Goal: Task Accomplishment & Management: Use online tool/utility

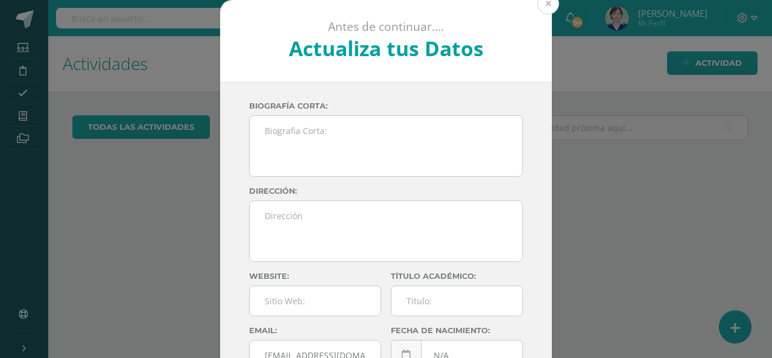
click at [539, 3] on button at bounding box center [548, 4] width 22 height 22
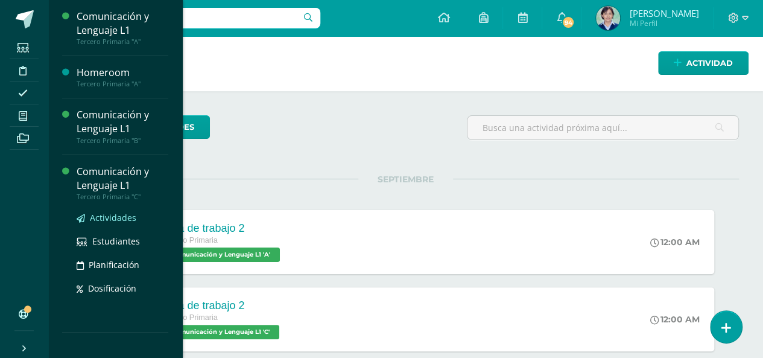
click at [109, 217] on span "Actividades" at bounding box center [113, 217] width 46 height 11
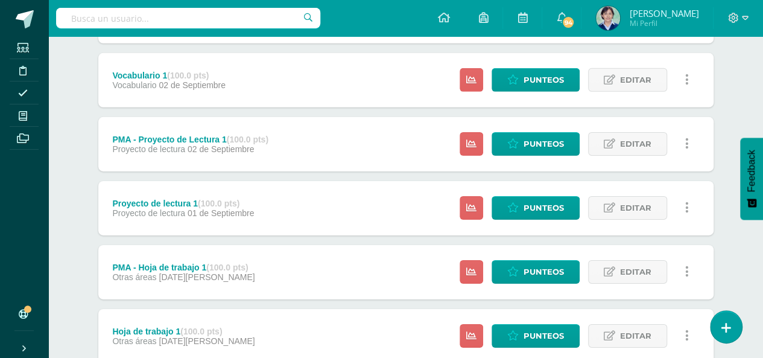
scroll to position [1937, 0]
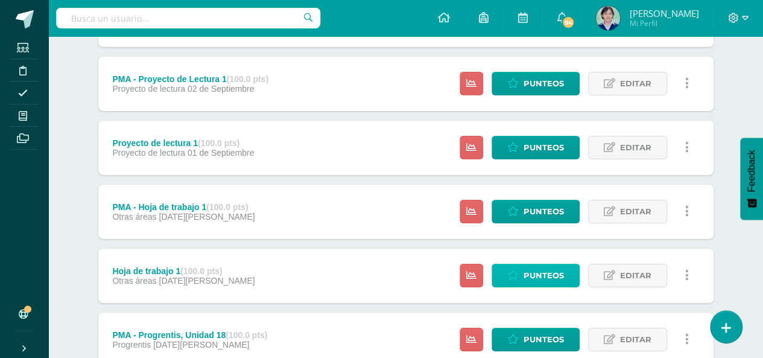
click at [546, 275] on span "Punteos" at bounding box center [543, 275] width 40 height 22
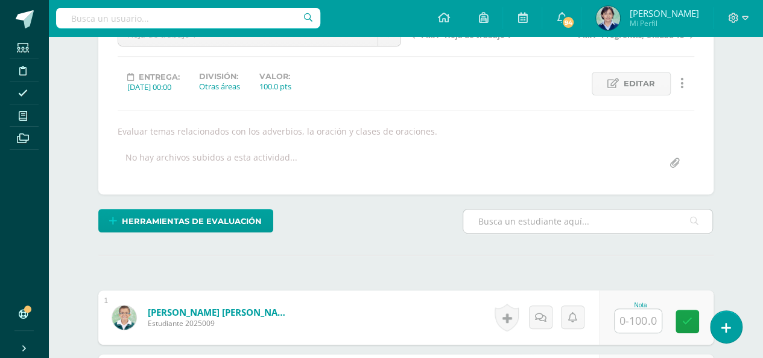
scroll to position [201, 0]
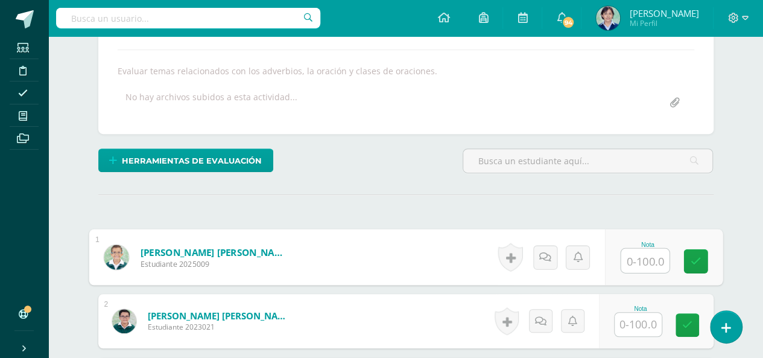
click at [637, 254] on input "text" at bounding box center [644, 260] width 48 height 24
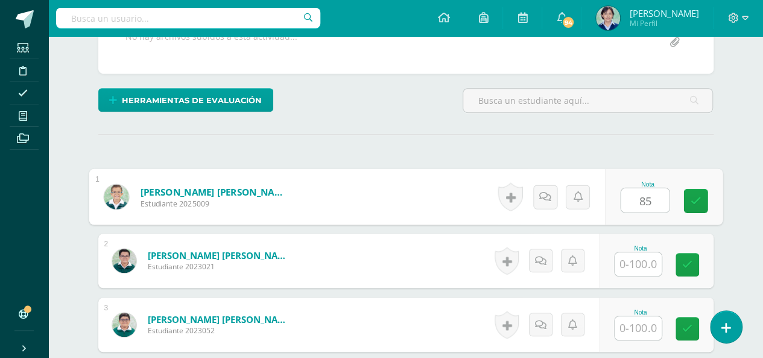
type input "85"
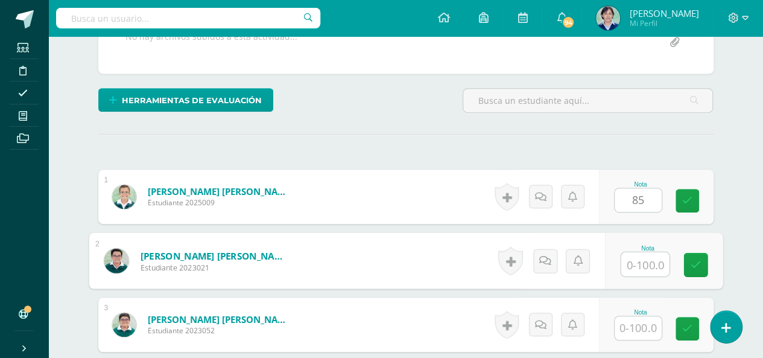
click at [643, 254] on input "text" at bounding box center [644, 264] width 48 height 24
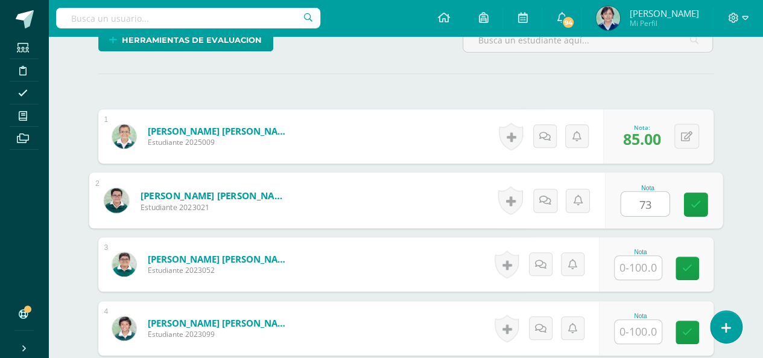
type input "73"
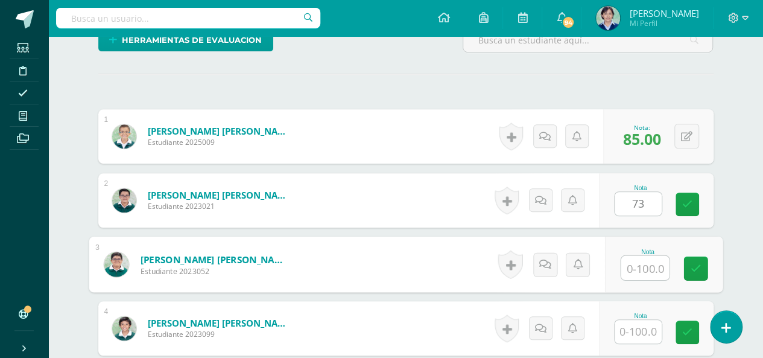
click at [642, 267] on input "text" at bounding box center [644, 268] width 48 height 24
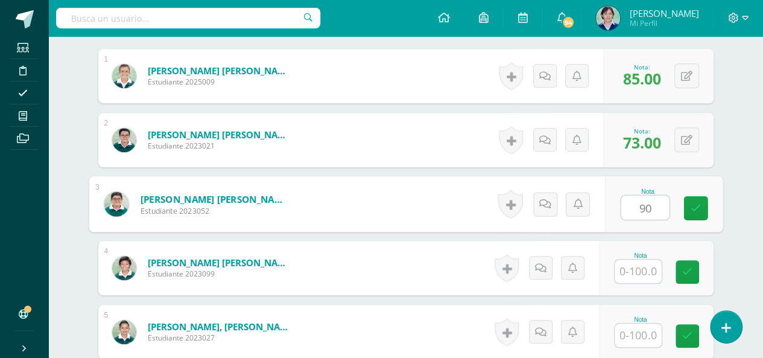
type input "90"
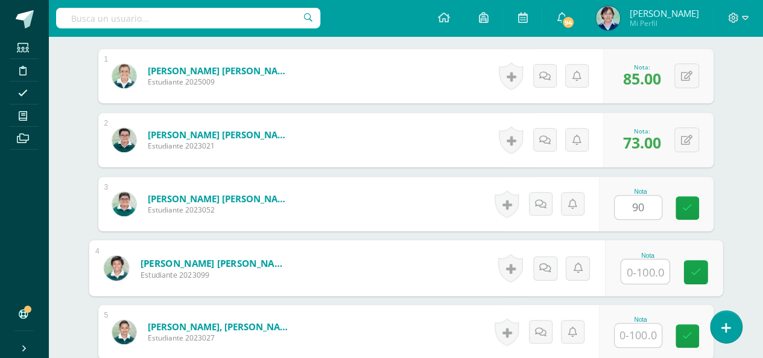
click at [638, 274] on input "text" at bounding box center [644, 271] width 48 height 24
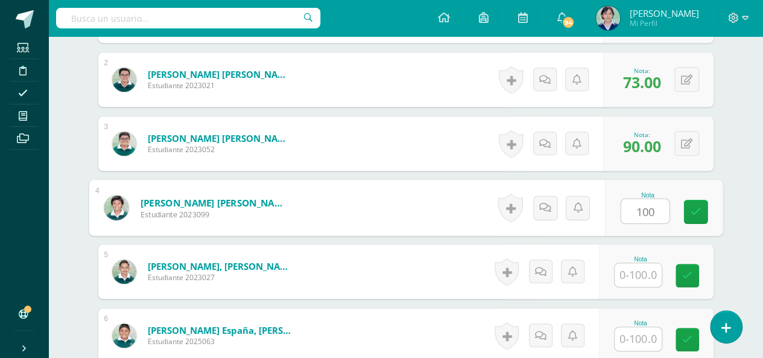
scroll to position [502, 0]
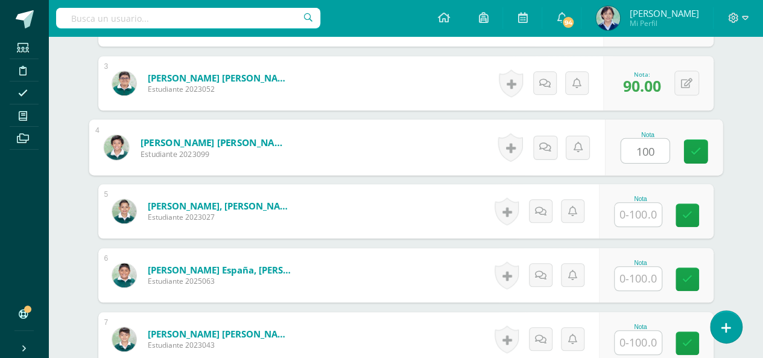
type input "100"
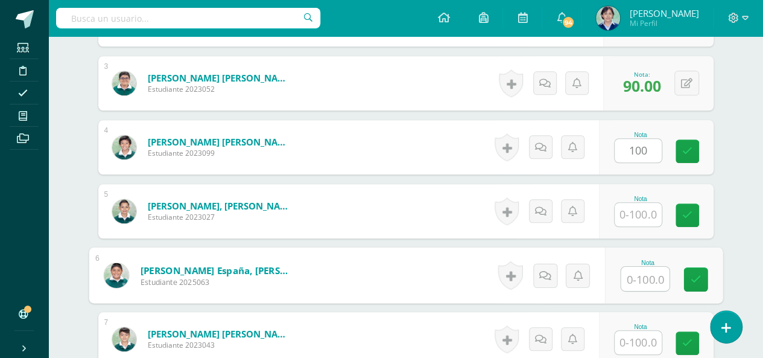
click at [639, 273] on input "text" at bounding box center [644, 279] width 48 height 24
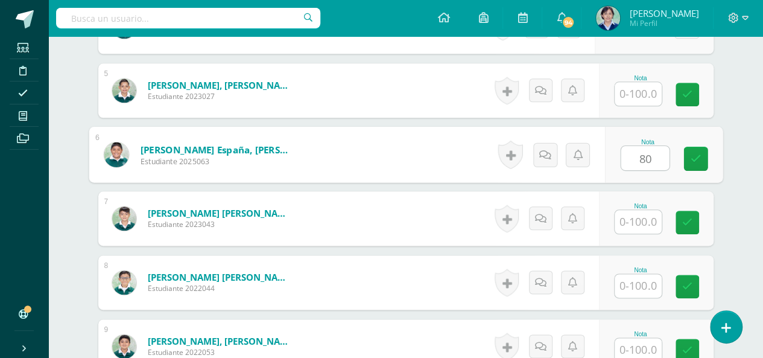
scroll to position [683, 0]
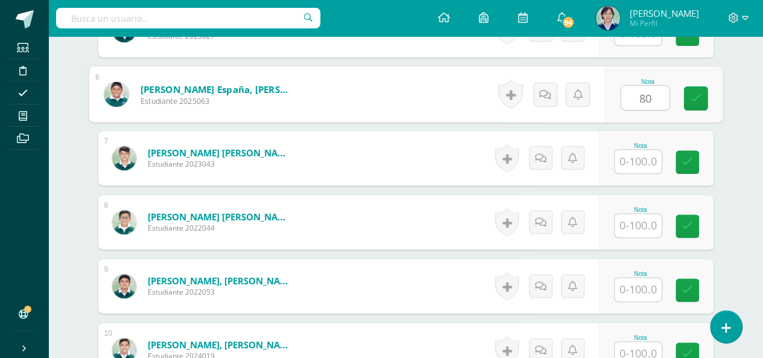
type input "80"
click at [639, 283] on input "text" at bounding box center [637, 289] width 47 height 24
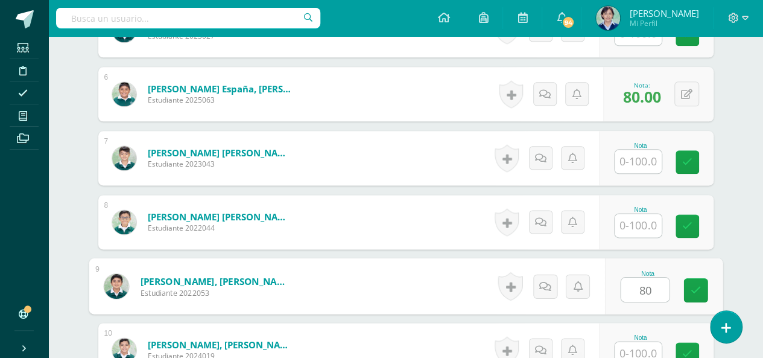
scroll to position [743, 0]
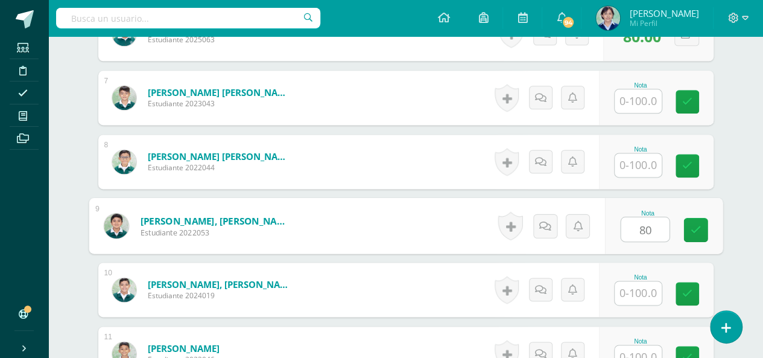
type input "80"
click at [639, 283] on input "text" at bounding box center [637, 293] width 47 height 24
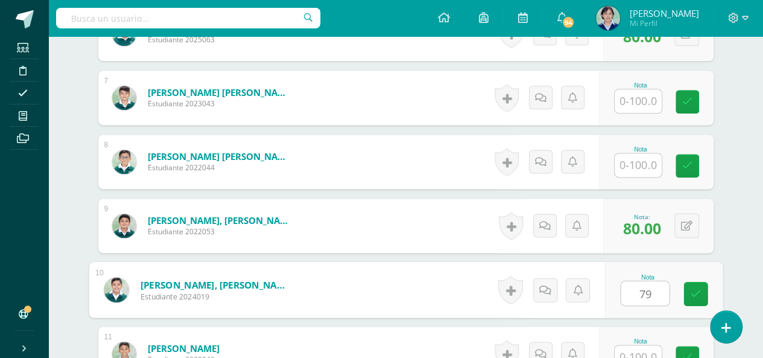
scroll to position [804, 0]
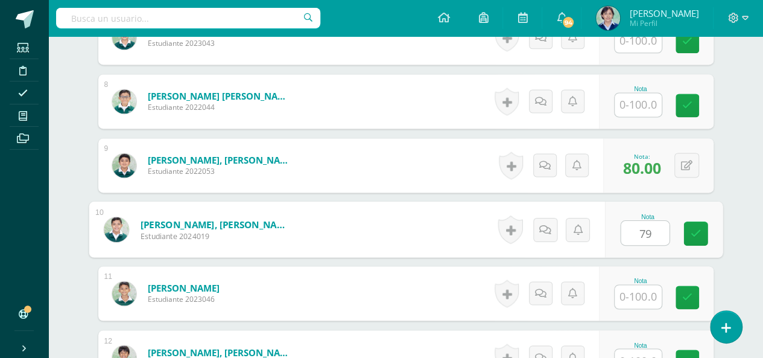
type input "79"
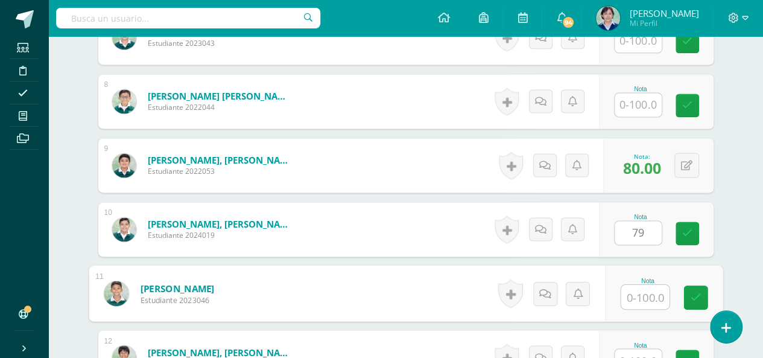
click at [639, 290] on input "text" at bounding box center [644, 297] width 48 height 24
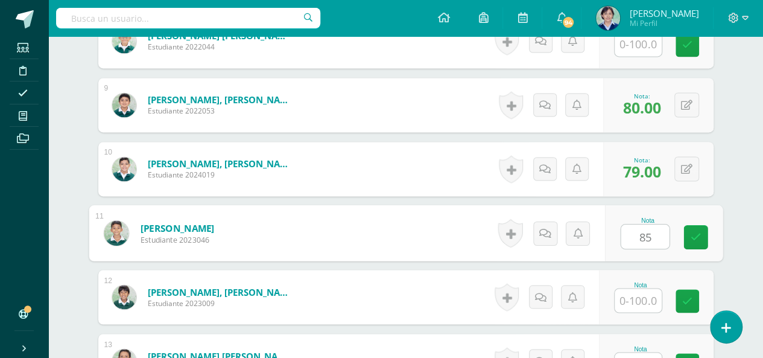
type input "85"
click at [639, 295] on input "text" at bounding box center [637, 300] width 47 height 24
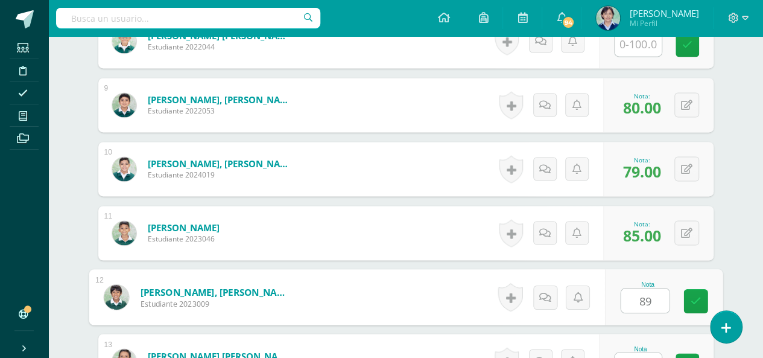
scroll to position [924, 0]
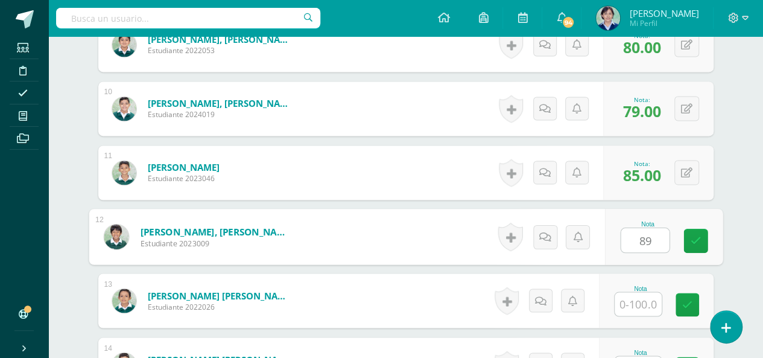
type input "89"
click at [639, 300] on input "text" at bounding box center [637, 304] width 47 height 24
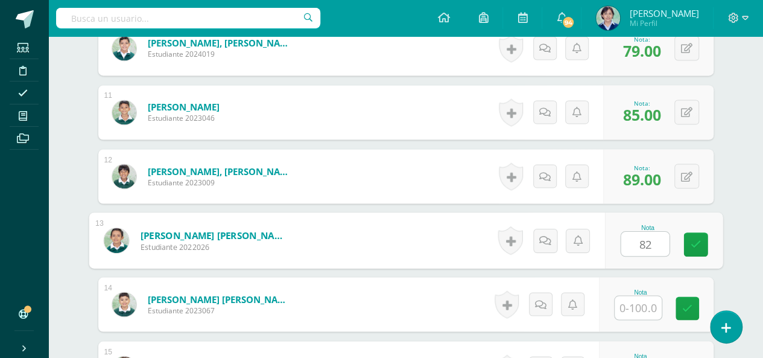
scroll to position [1045, 0]
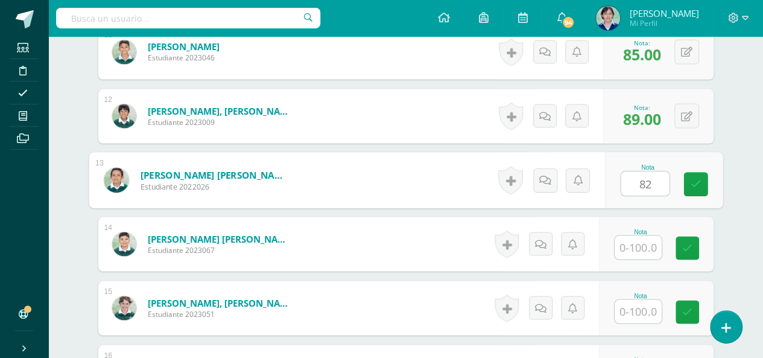
type input "82"
click at [634, 312] on input "text" at bounding box center [637, 311] width 47 height 24
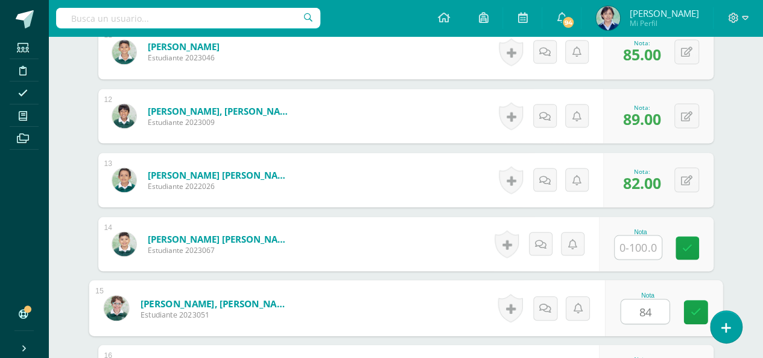
scroll to position [1105, 0]
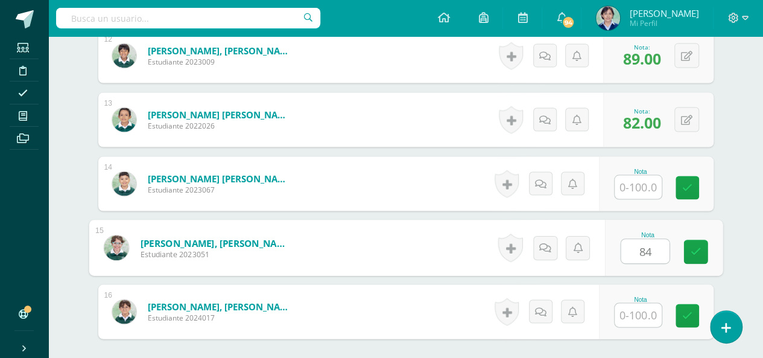
type input "84"
click at [636, 309] on input "text" at bounding box center [637, 315] width 47 height 24
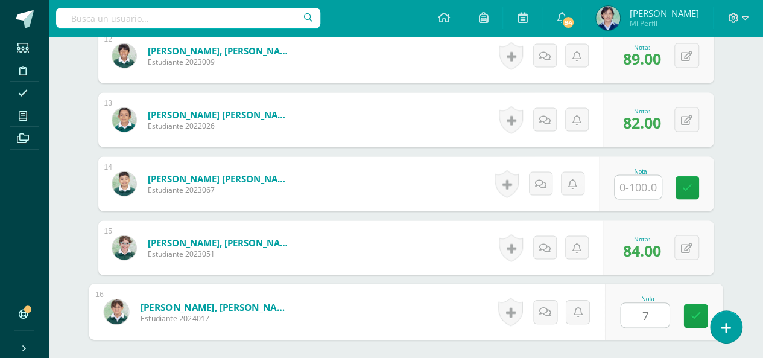
type input "75"
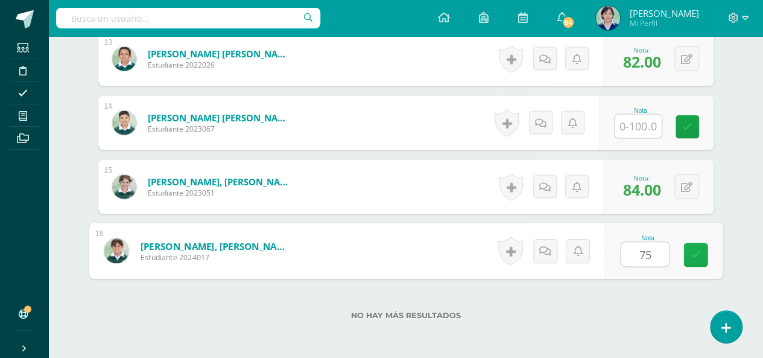
click at [696, 257] on link at bounding box center [695, 255] width 24 height 24
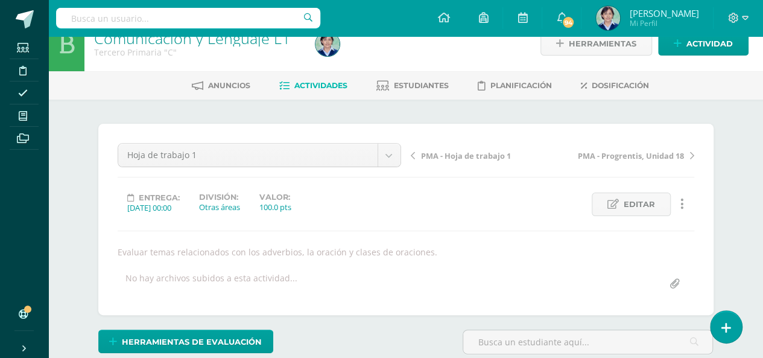
scroll to position [0, 0]
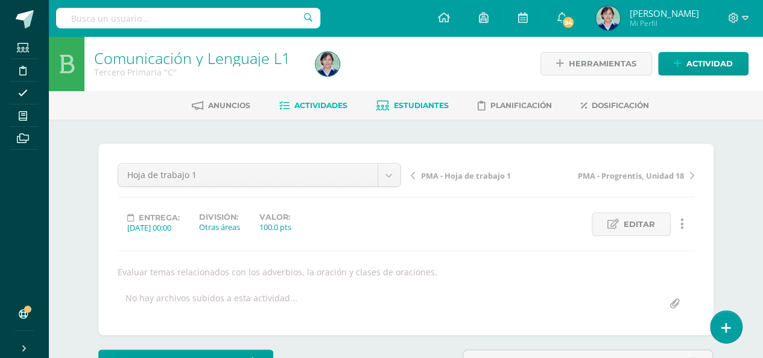
click at [424, 104] on span "Estudiantes" at bounding box center [421, 105] width 55 height 9
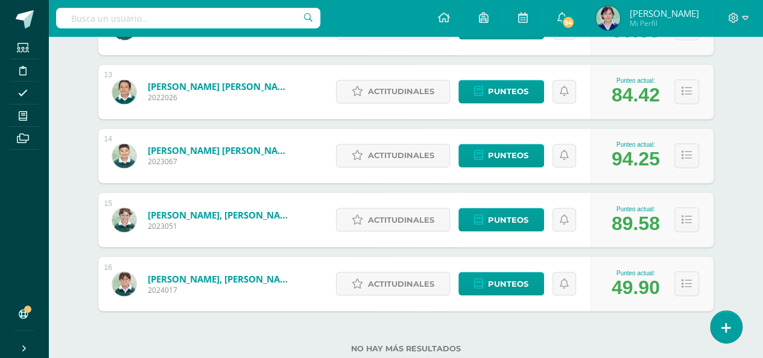
scroll to position [997, 0]
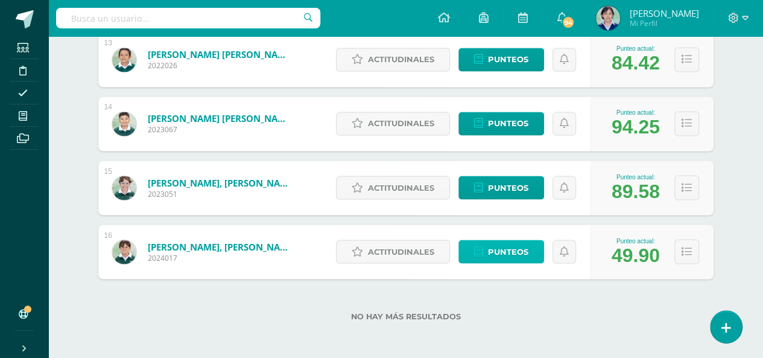
click at [517, 247] on span "Punteos" at bounding box center [508, 251] width 40 height 22
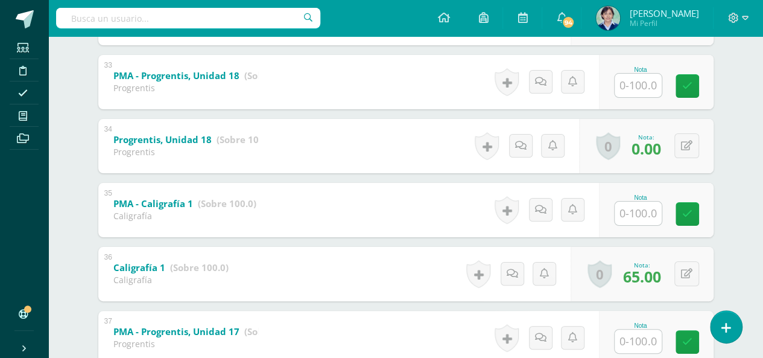
scroll to position [2441, 0]
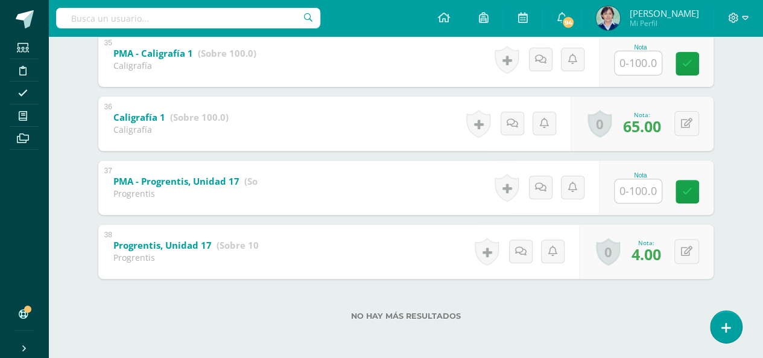
click at [642, 193] on input "text" at bounding box center [637, 191] width 47 height 24
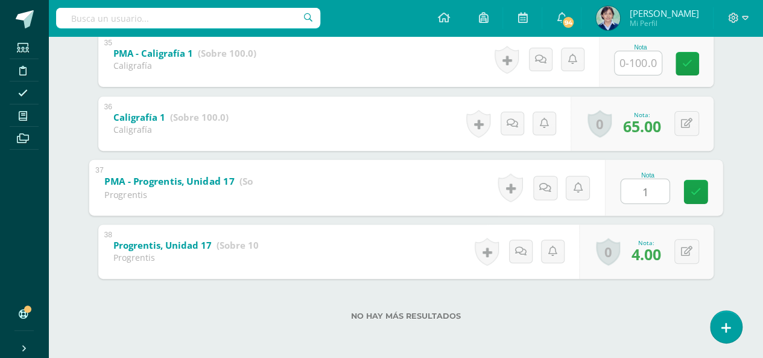
type input "18"
click at [696, 194] on icon at bounding box center [695, 191] width 11 height 10
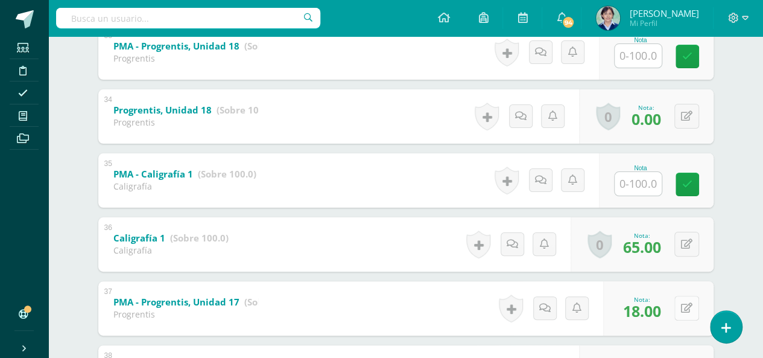
scroll to position [2260, 0]
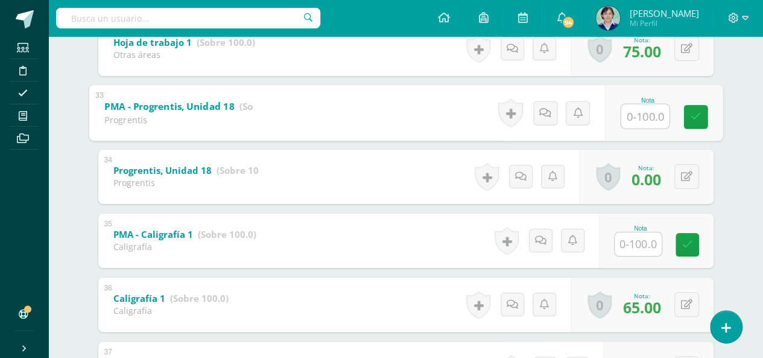
click at [641, 118] on input "text" at bounding box center [644, 116] width 48 height 24
type input "41"
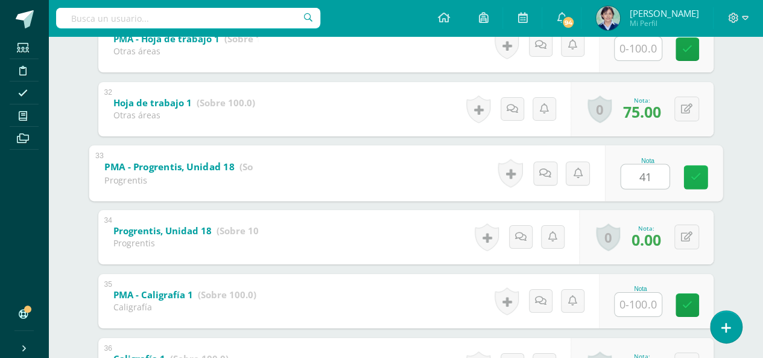
click at [690, 178] on icon at bounding box center [695, 177] width 11 height 10
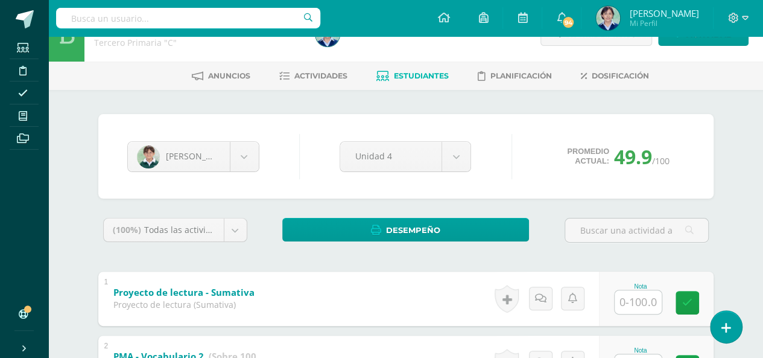
scroll to position [0, 0]
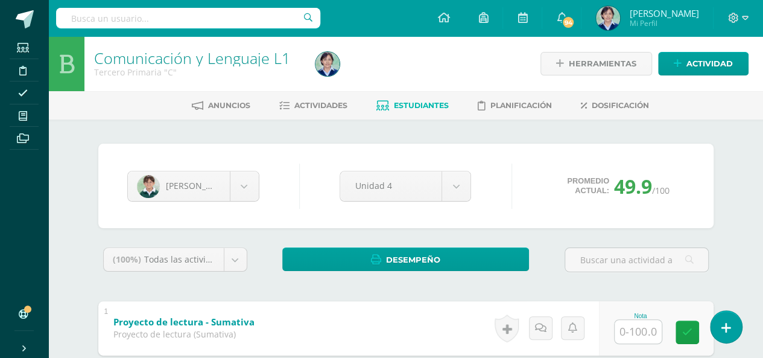
click at [418, 107] on span "Estudiantes" at bounding box center [421, 105] width 55 height 9
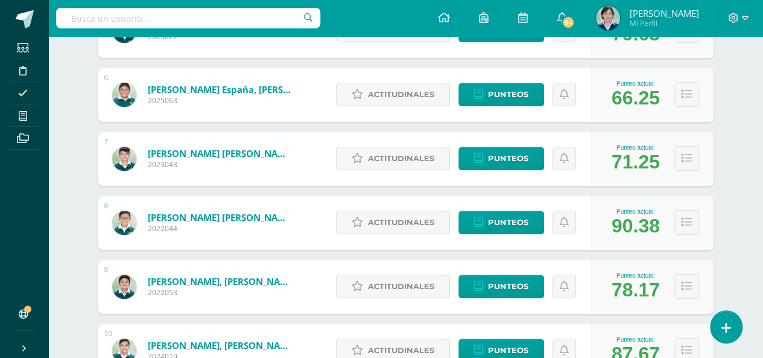
scroll to position [454, 0]
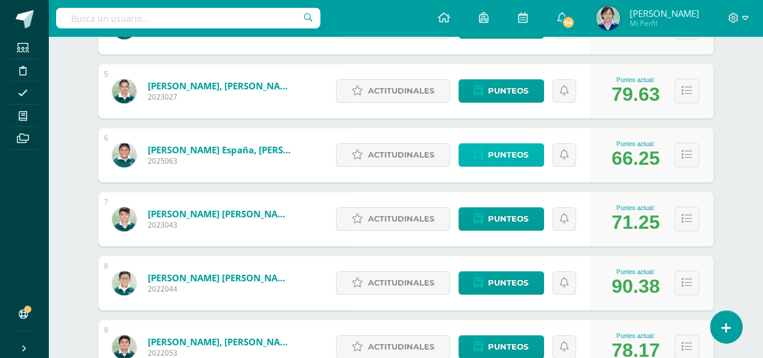
click at [509, 151] on span "Punteos" at bounding box center [508, 155] width 40 height 22
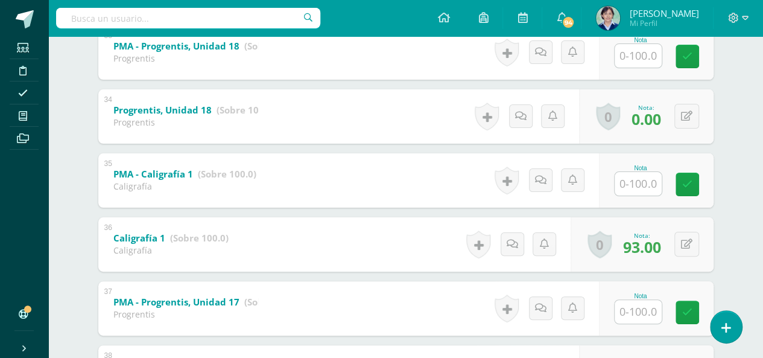
scroll to position [2441, 0]
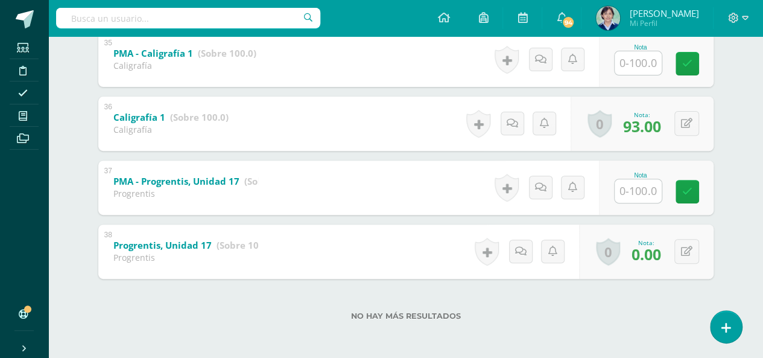
click at [637, 191] on input "text" at bounding box center [637, 191] width 47 height 24
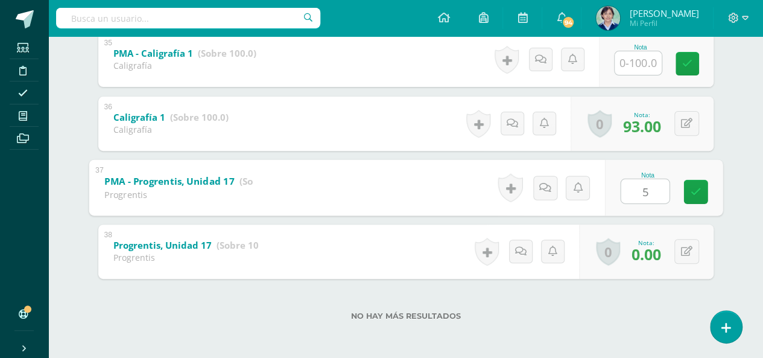
type input "50"
click at [695, 190] on icon at bounding box center [695, 191] width 11 height 10
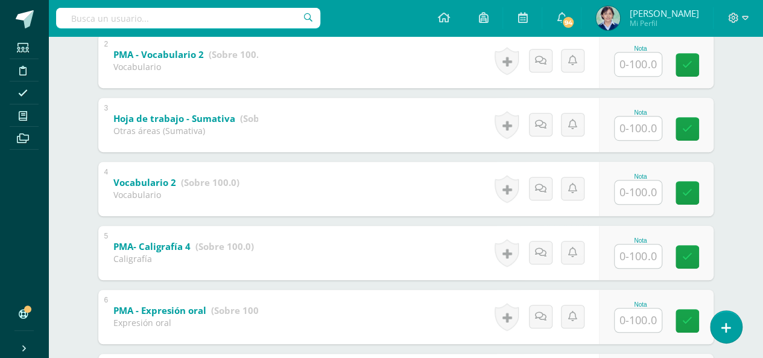
scroll to position [0, 0]
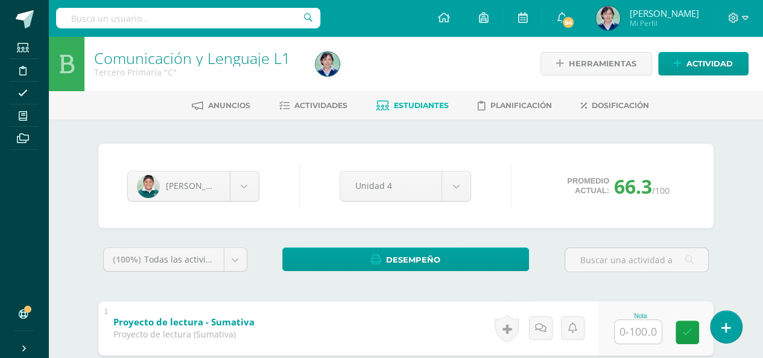
click at [403, 104] on span "Estudiantes" at bounding box center [421, 105] width 55 height 9
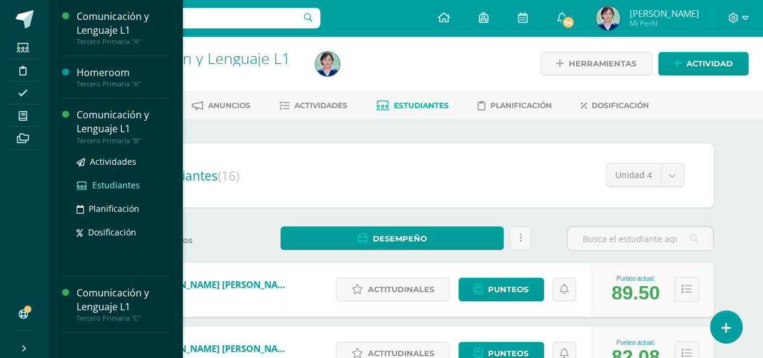
click at [118, 185] on span "Estudiantes" at bounding box center [116, 184] width 48 height 11
